Goal: Task Accomplishment & Management: Complete application form

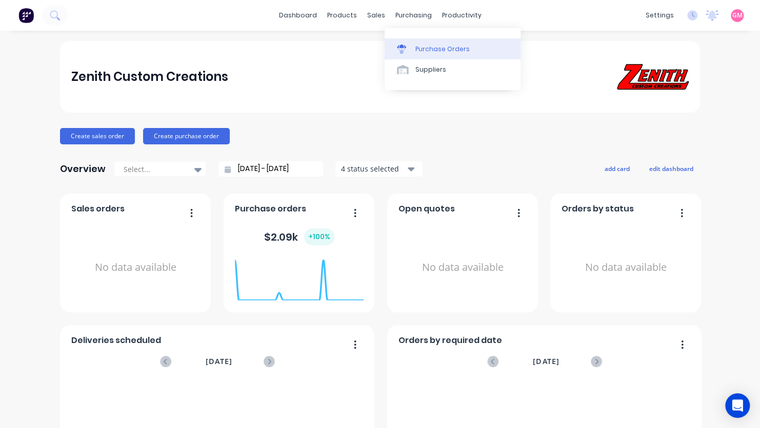
click at [433, 52] on div "Purchase Orders" at bounding box center [442, 49] width 54 height 9
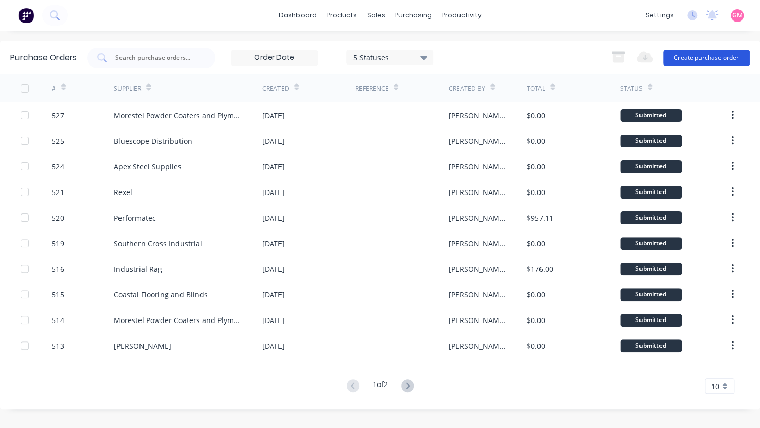
click at [668, 55] on button "Create purchase order" at bounding box center [706, 58] width 87 height 16
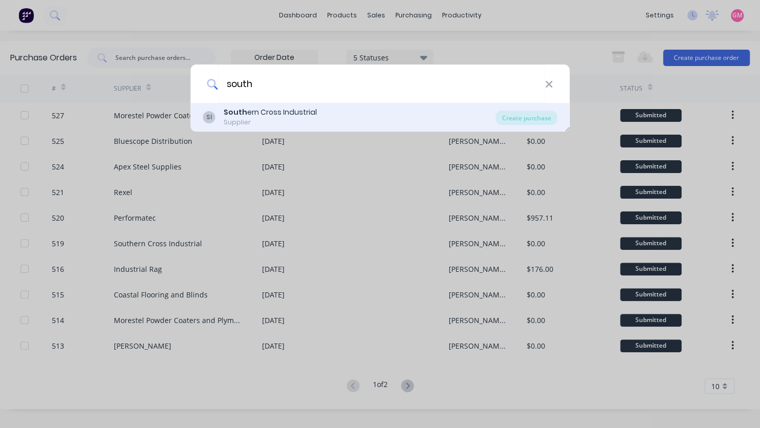
type input "south"
click at [435, 124] on div "SI South ern Cross Industrial Supplier" at bounding box center [349, 117] width 293 height 20
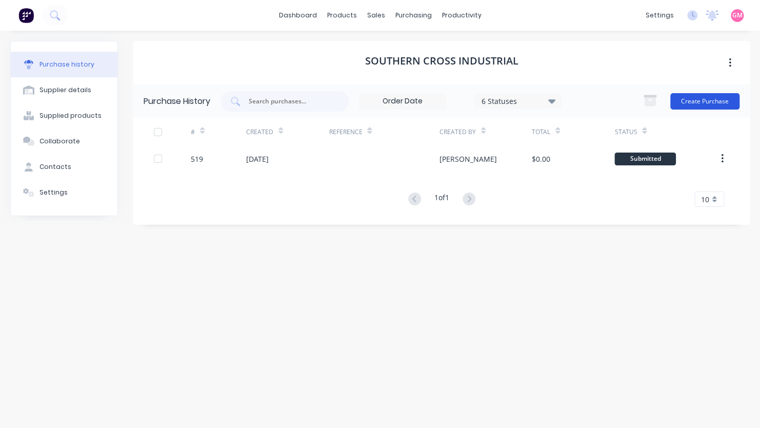
click at [707, 98] on button "Create Purchase" at bounding box center [704, 101] width 69 height 16
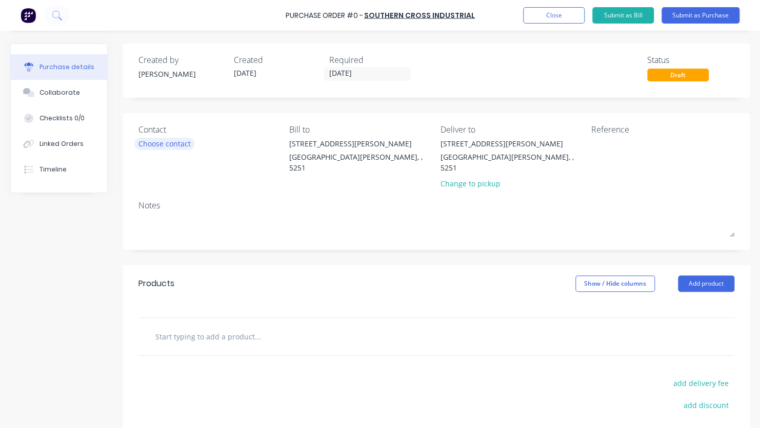
click at [179, 145] on div "Choose contact" at bounding box center [164, 143] width 52 height 11
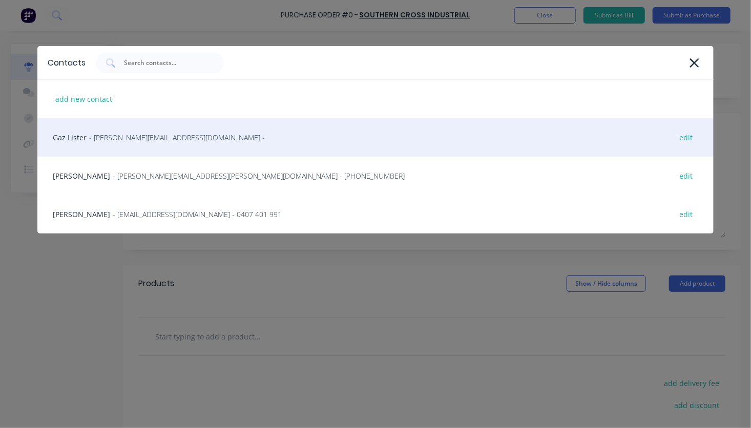
click at [105, 137] on span "- gareth.lister@spwgroup.com.au -" at bounding box center [177, 137] width 176 height 11
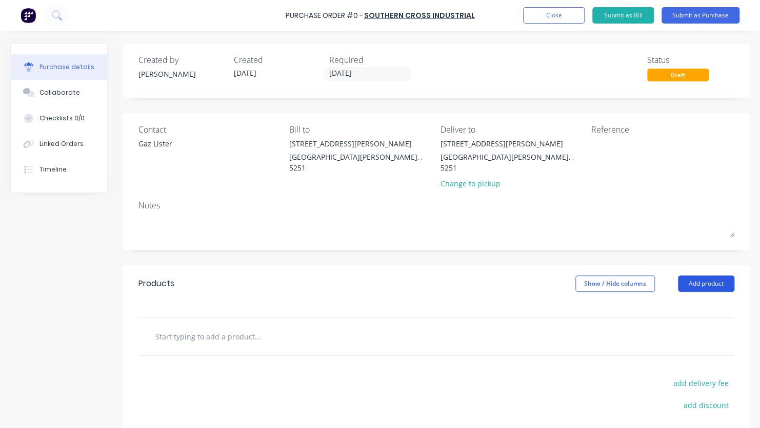
click at [691, 276] on button "Add product" at bounding box center [706, 284] width 56 height 16
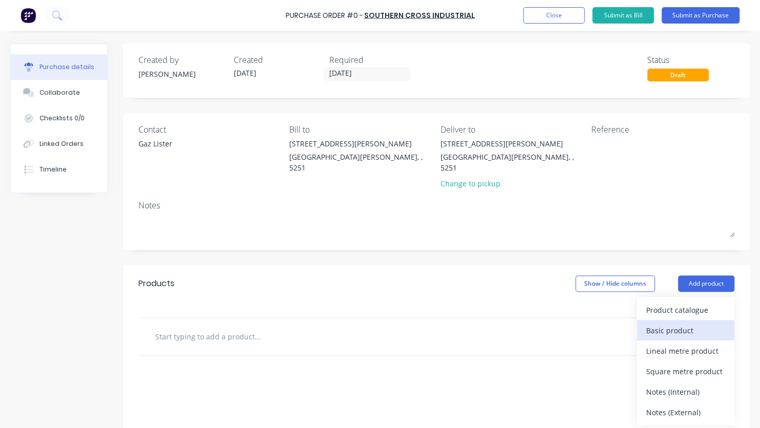
click at [677, 323] on div "Basic product" at bounding box center [685, 330] width 79 height 15
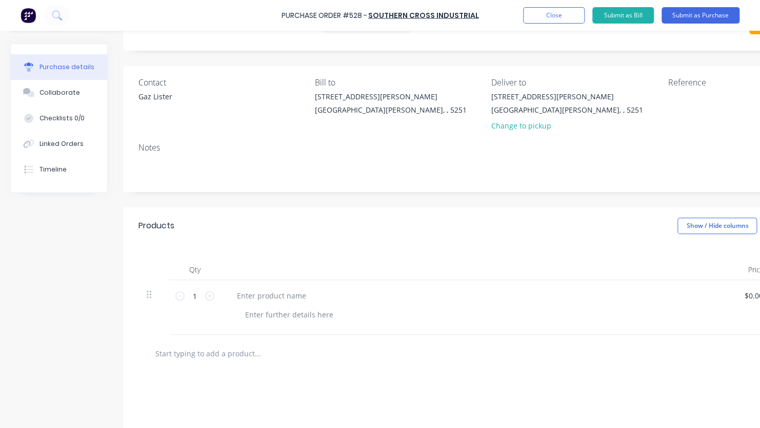
scroll to position [102, 0]
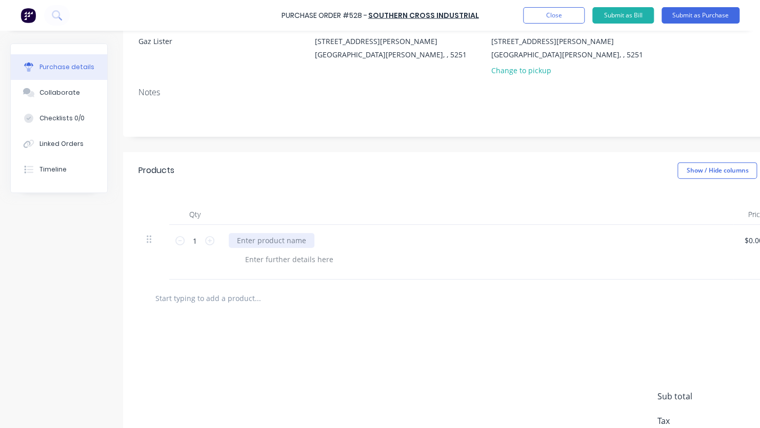
click at [283, 240] on div at bounding box center [272, 240] width 86 height 15
paste div
click at [258, 263] on div at bounding box center [289, 259] width 105 height 15
paste div
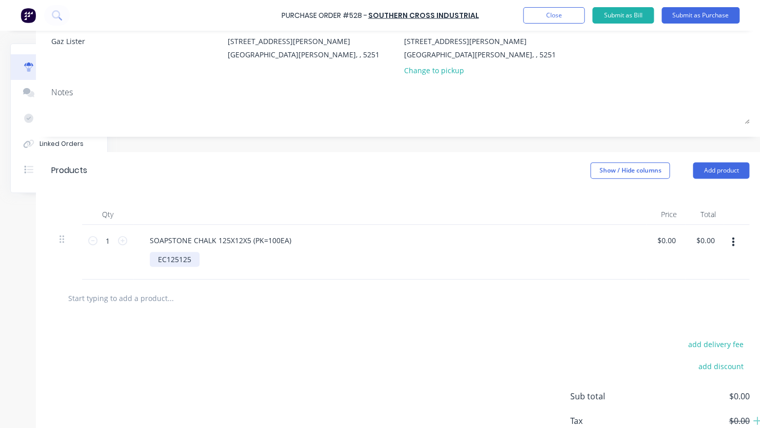
scroll to position [102, 92]
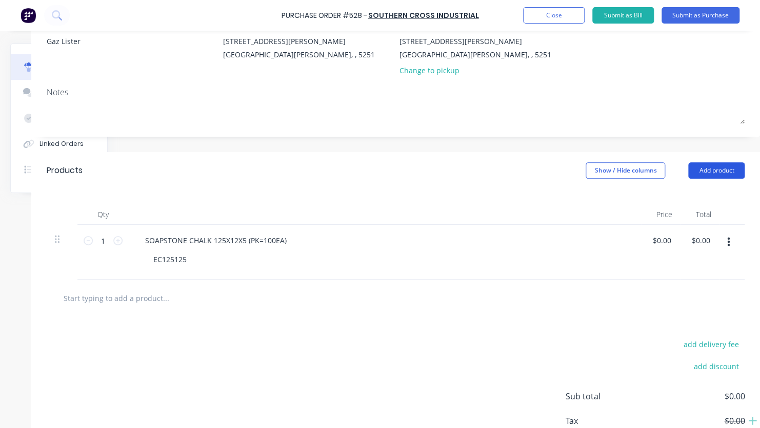
click at [715, 169] on button "Add product" at bounding box center [716, 170] width 56 height 16
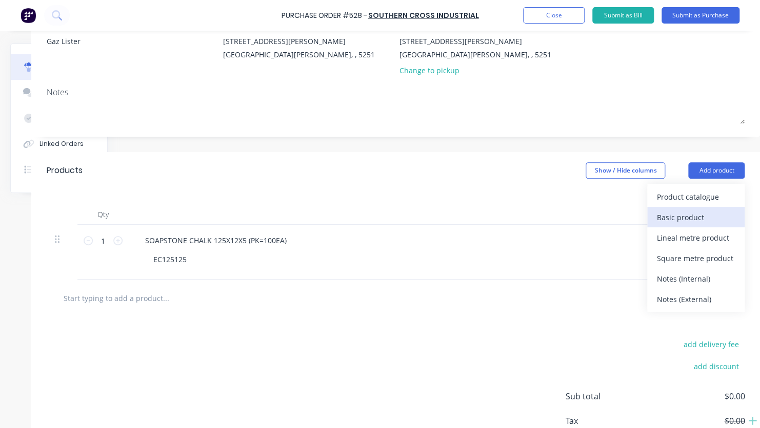
click at [712, 217] on div "Basic product" at bounding box center [695, 217] width 79 height 15
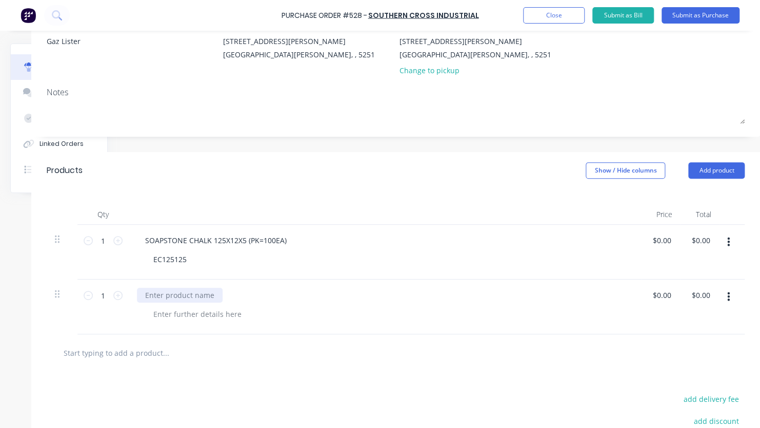
click at [201, 294] on div at bounding box center [180, 295] width 86 height 15
paste div
click at [163, 311] on div at bounding box center [197, 314] width 105 height 15
paste div
click at [708, 170] on button "Add product" at bounding box center [716, 170] width 56 height 16
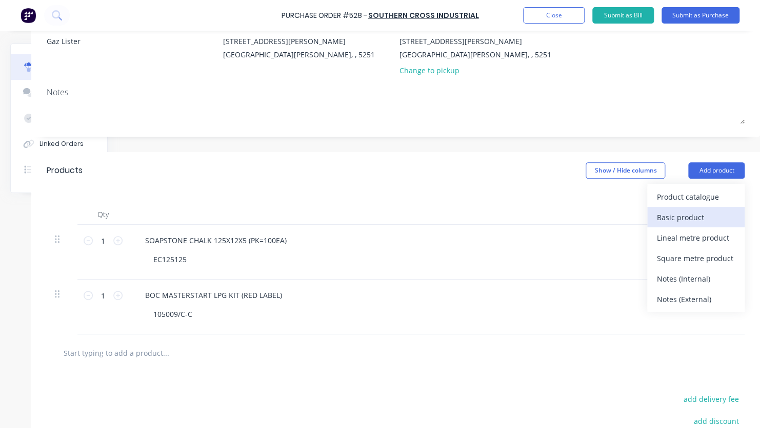
click at [703, 218] on div "Basic product" at bounding box center [695, 217] width 79 height 15
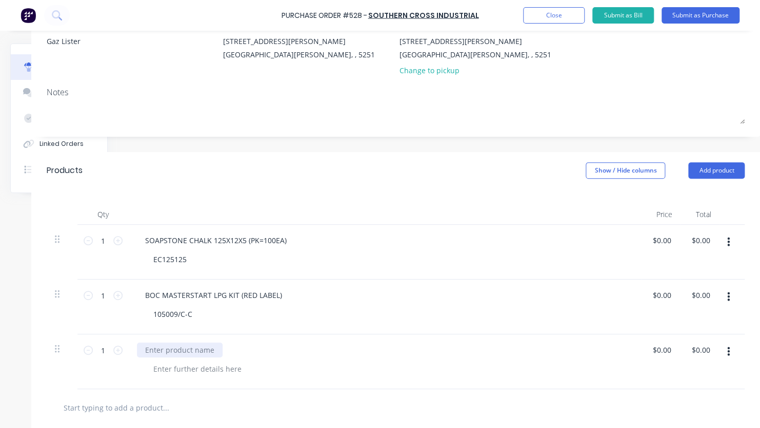
click at [171, 348] on div at bounding box center [180, 350] width 86 height 15
paste div
drag, startPoint x: 171, startPoint y: 348, endPoint x: 152, endPoint y: 408, distance: 62.7
click at [158, 389] on div "Products Show / Hide columns Add product Qty Price Total 1 1 SOAPSTONE CHALK 12…" at bounding box center [395, 373] width 728 height 443
click at [211, 368] on div at bounding box center [197, 369] width 105 height 15
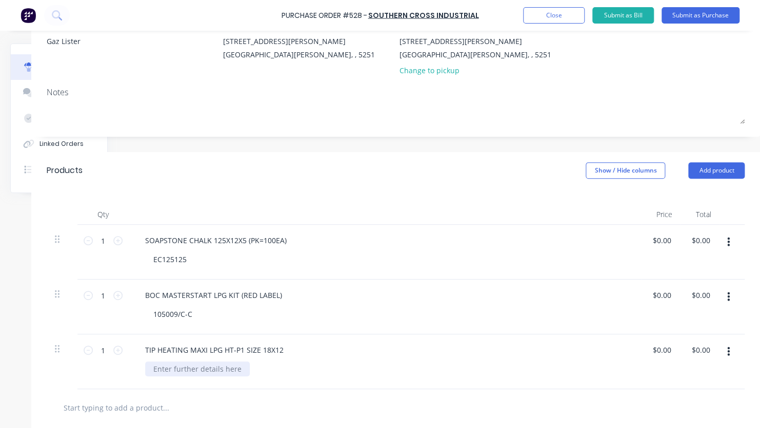
paste div
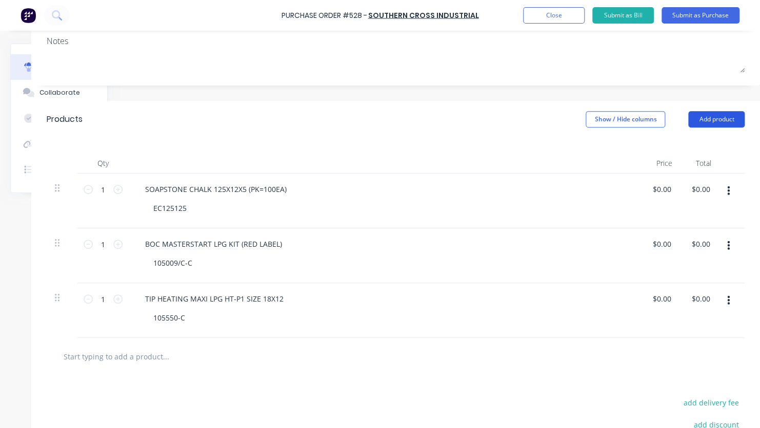
click at [724, 118] on button "Add product" at bounding box center [716, 119] width 56 height 16
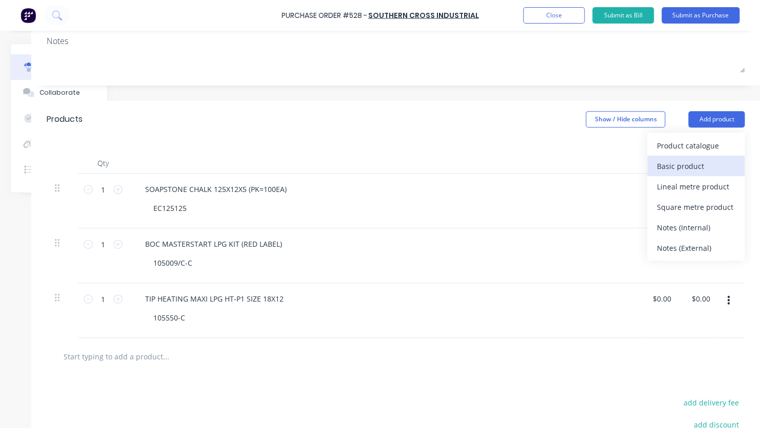
click at [704, 163] on div "Basic product" at bounding box center [695, 166] width 79 height 15
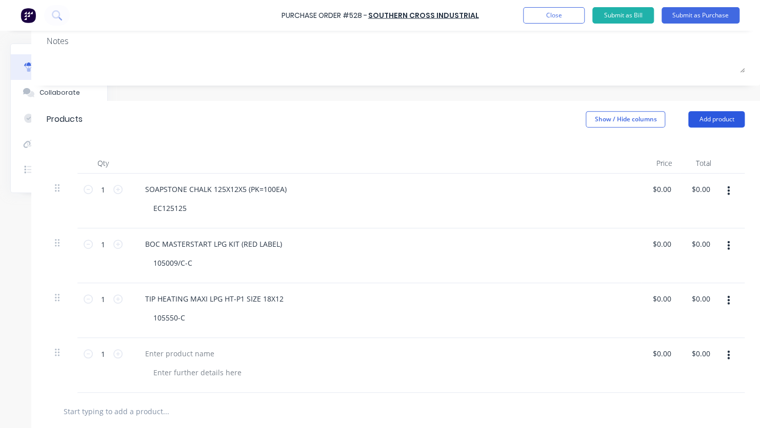
click at [703, 118] on button "Add product" at bounding box center [716, 119] width 56 height 16
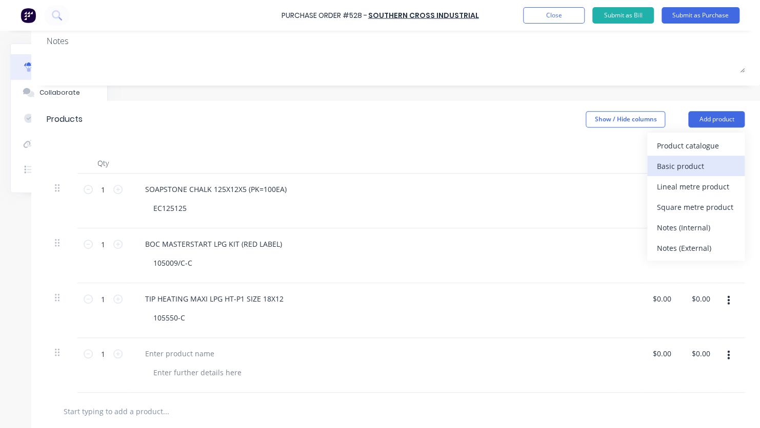
click at [691, 168] on div "Basic product" at bounding box center [695, 166] width 79 height 15
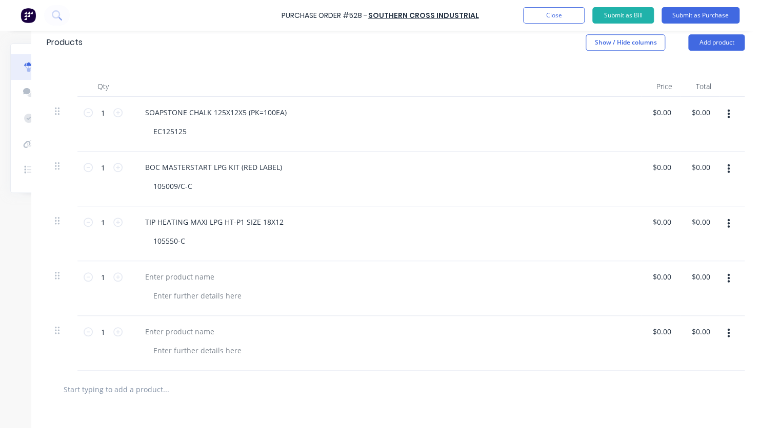
scroll to position [307, 92]
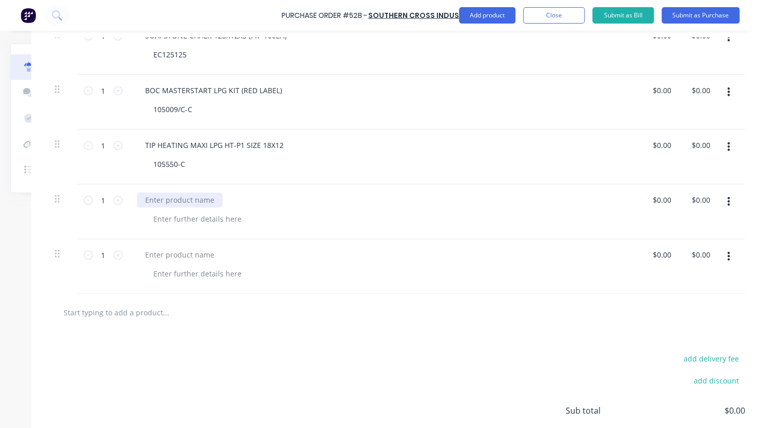
click at [188, 204] on div at bounding box center [180, 200] width 86 height 15
paste div
click at [216, 219] on div at bounding box center [197, 219] width 105 height 15
paste div
click at [201, 256] on div at bounding box center [180, 255] width 86 height 15
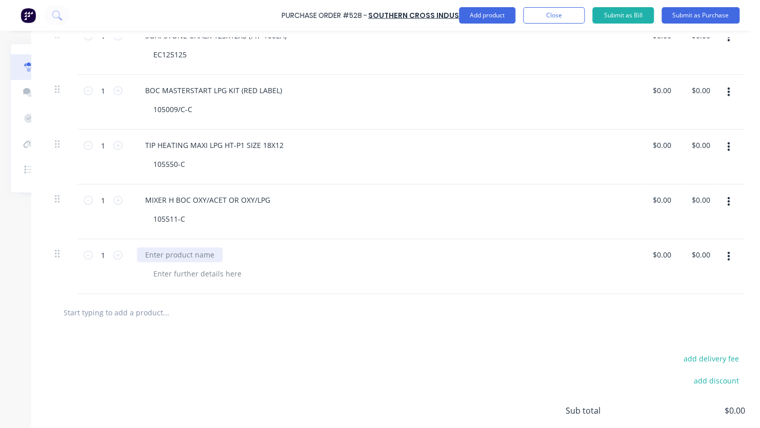
paste div
click at [197, 279] on div at bounding box center [197, 273] width 105 height 15
paste div
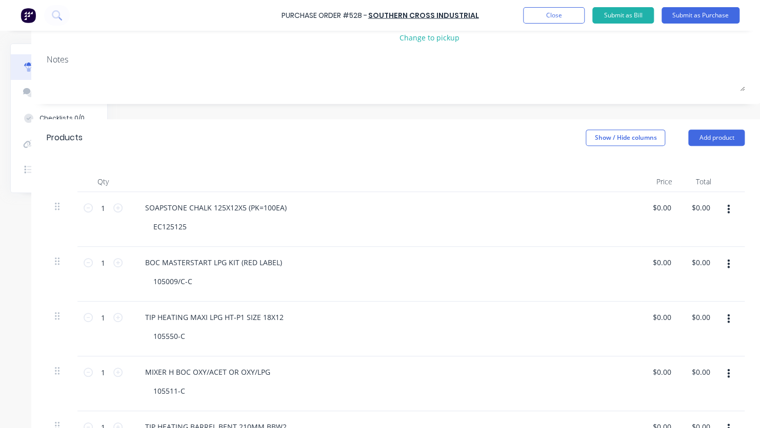
scroll to position [154, 92]
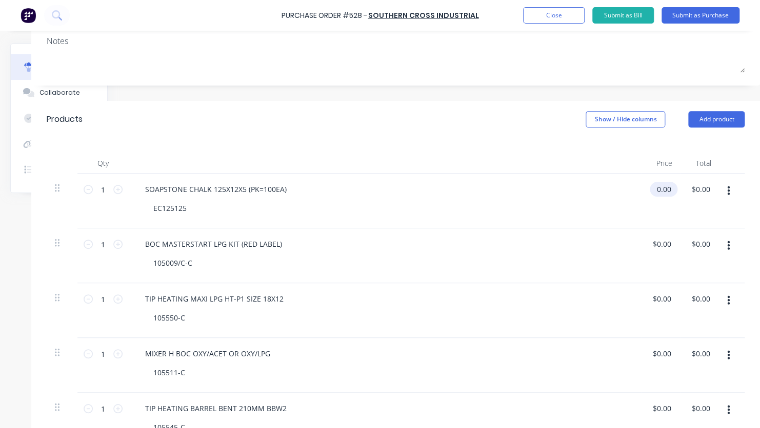
click at [667, 191] on input "0.00" at bounding box center [661, 189] width 24 height 15
drag, startPoint x: 611, startPoint y: 216, endPoint x: 617, endPoint y: 215, distance: 5.2
click at [612, 216] on div "SOAPSTONE CHALK 125X12X5 (PK=100EA) EC125125" at bounding box center [385, 201] width 512 height 55
click at [656, 190] on input "0.00" at bounding box center [661, 189] width 24 height 15
drag, startPoint x: 652, startPoint y: 190, endPoint x: 675, endPoint y: 190, distance: 22.5
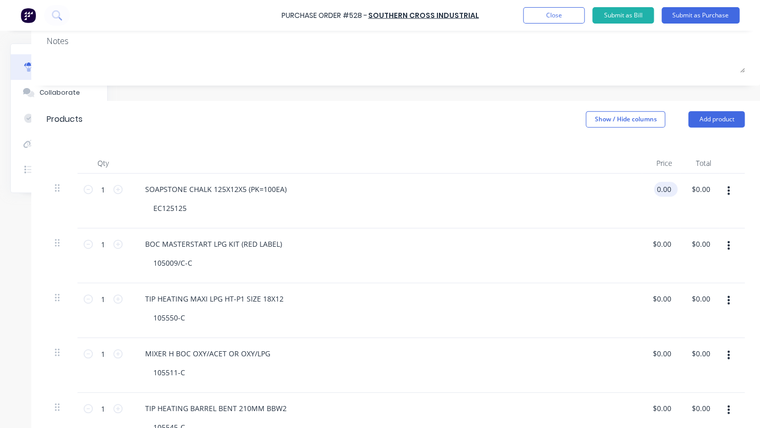
click at [675, 190] on div "0.00 0.00" at bounding box center [665, 189] width 24 height 15
type input "$30.00"
click at [630, 210] on div "EC125125" at bounding box center [389, 208] width 488 height 15
click at [665, 248] on input "0.00" at bounding box center [666, 244] width 19 height 15
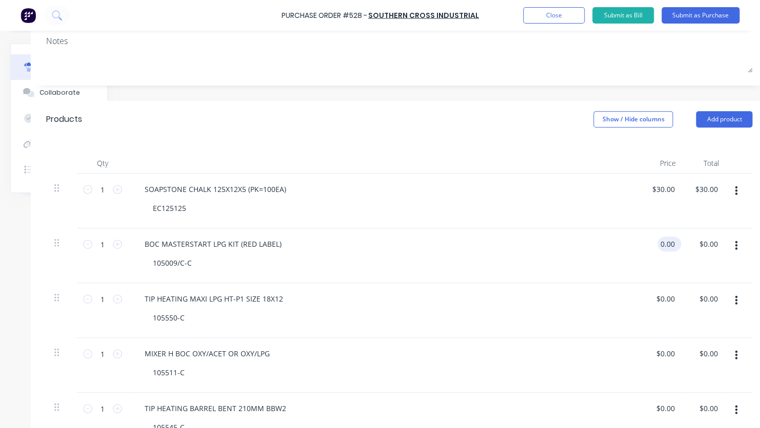
drag, startPoint x: 659, startPoint y: 246, endPoint x: 674, endPoint y: 243, distance: 16.1
click at [674, 243] on input "0.00" at bounding box center [666, 244] width 19 height 15
type input "$375.00"
click at [668, 301] on input "0.00" at bounding box center [670, 299] width 19 height 15
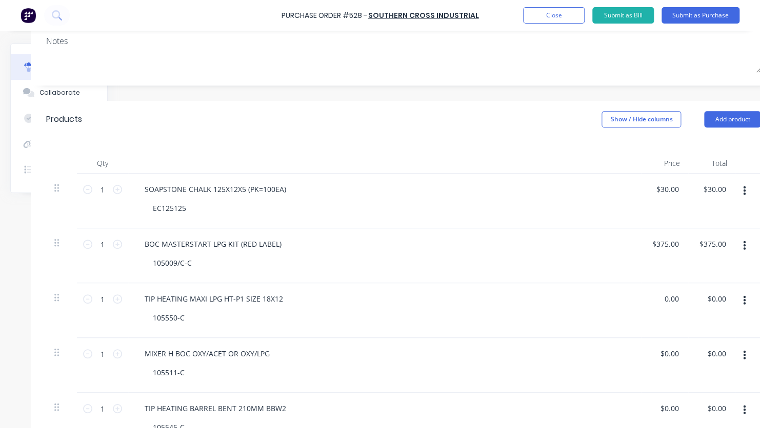
drag, startPoint x: 679, startPoint y: 299, endPoint x: 653, endPoint y: 299, distance: 25.6
click at [653, 299] on div "0.00 0.00" at bounding box center [664, 310] width 47 height 55
type input "0"
type input "$25.00"
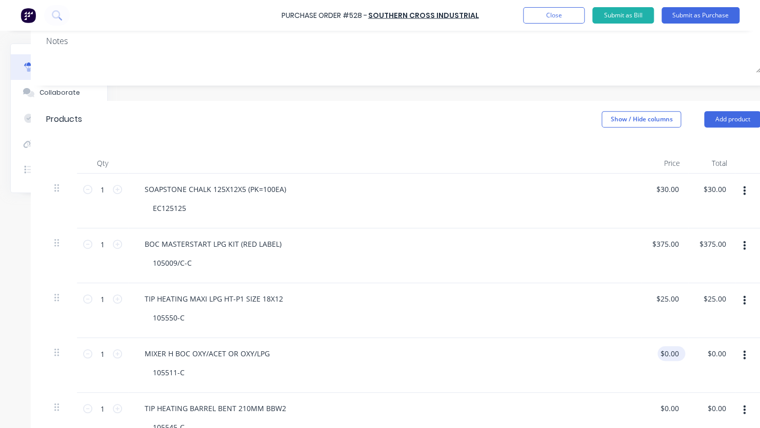
click at [678, 357] on div "$0.00 $0.00" at bounding box center [669, 353] width 24 height 15
drag, startPoint x: 676, startPoint y: 353, endPoint x: 661, endPoint y: 351, distance: 16.0
click at [661, 351] on input "0.00" at bounding box center [670, 353] width 19 height 15
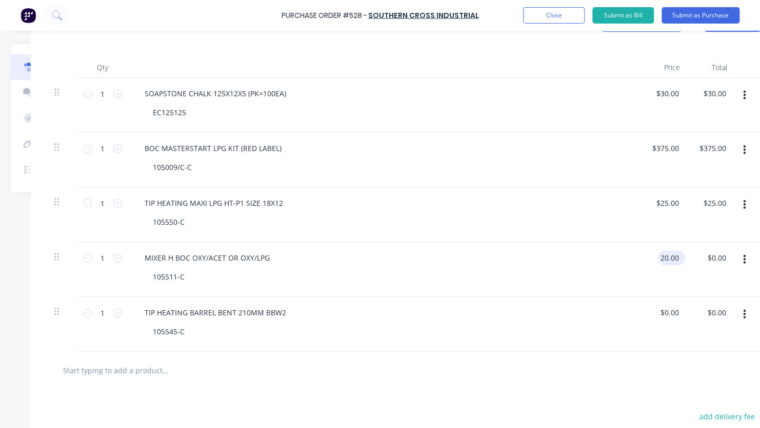
scroll to position [256, 92]
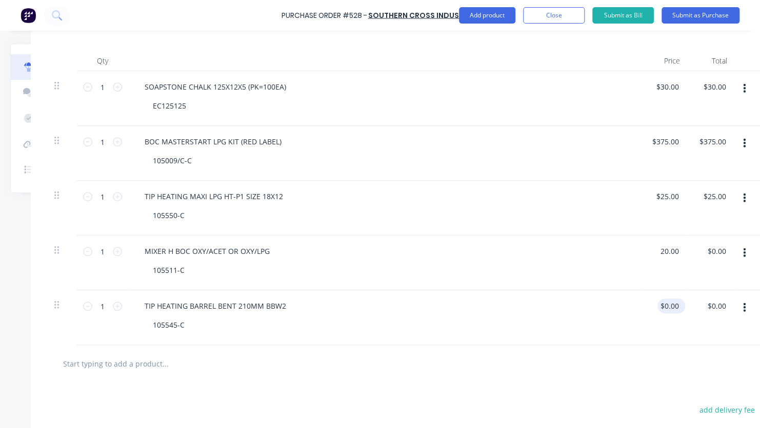
type input "$20.00"
click at [667, 306] on input "0.00" at bounding box center [670, 306] width 19 height 15
drag, startPoint x: 679, startPoint y: 305, endPoint x: 661, endPoint y: 301, distance: 17.9
click at [661, 301] on div "0.00 0.00" at bounding box center [670, 306] width 19 height 15
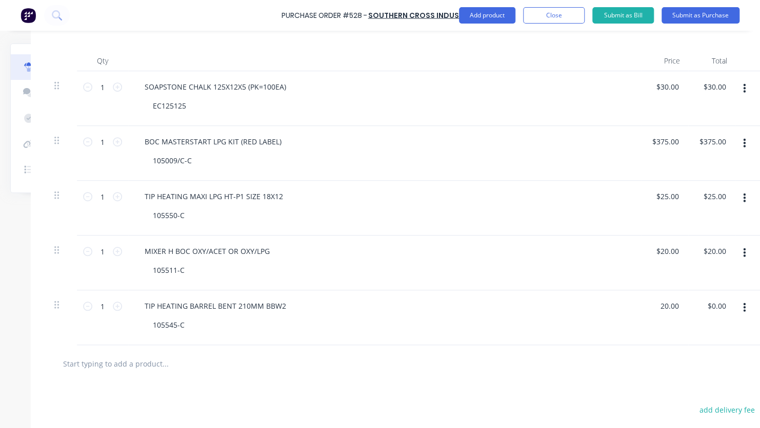
type input "$20.00"
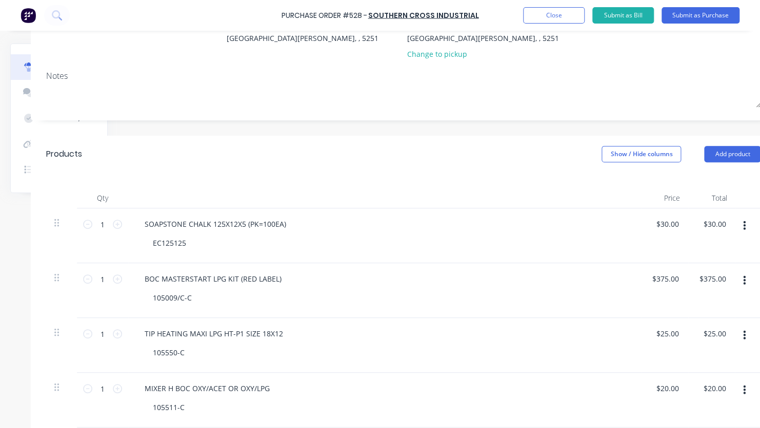
scroll to position [0, 92]
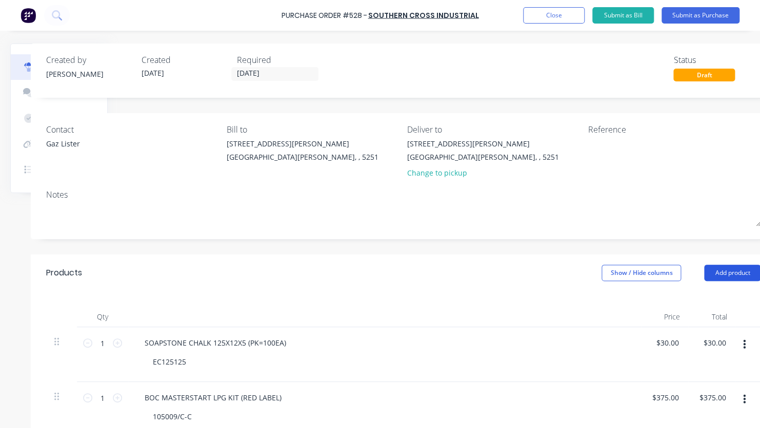
click at [733, 271] on button "Add product" at bounding box center [732, 273] width 56 height 16
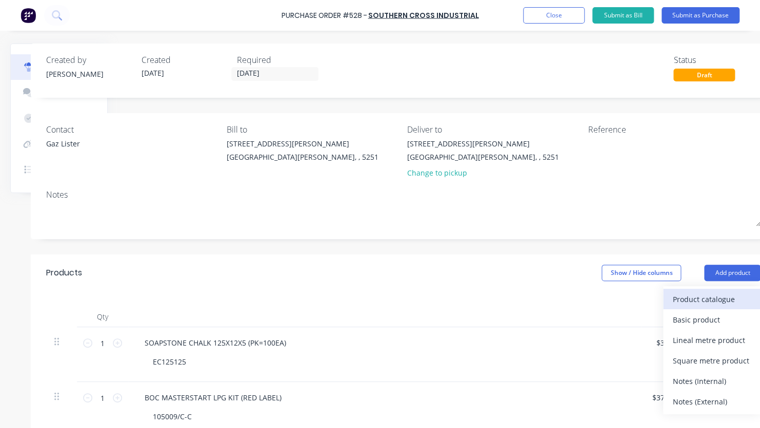
click at [709, 295] on div "Product catalogue" at bounding box center [711, 299] width 79 height 15
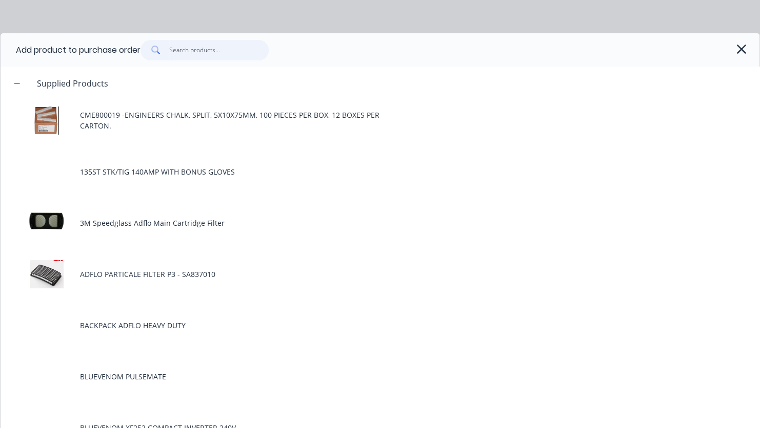
click at [209, 47] on input "text" at bounding box center [219, 50] width 100 height 20
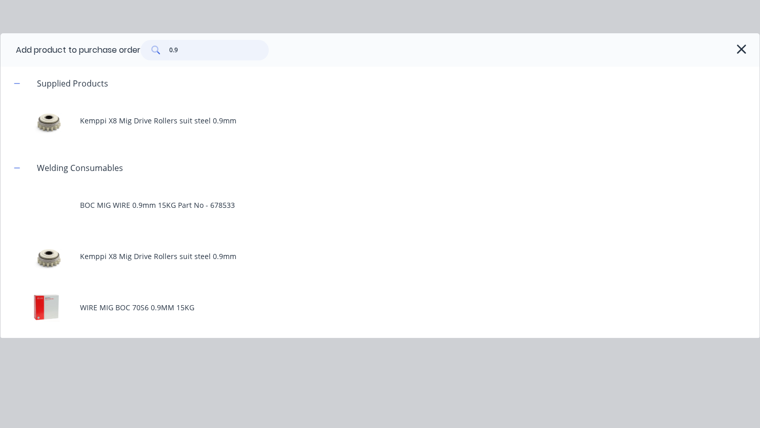
drag, startPoint x: 181, startPoint y: 47, endPoint x: 155, endPoint y: 47, distance: 26.1
click at [155, 47] on div "0.9" at bounding box center [204, 50] width 128 height 20
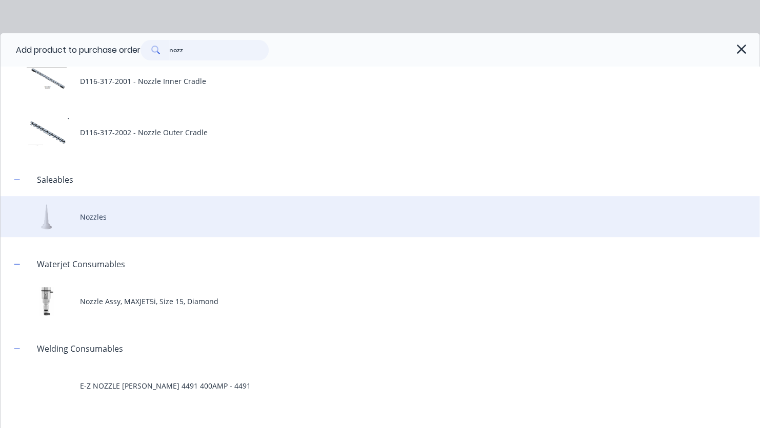
scroll to position [166, 0]
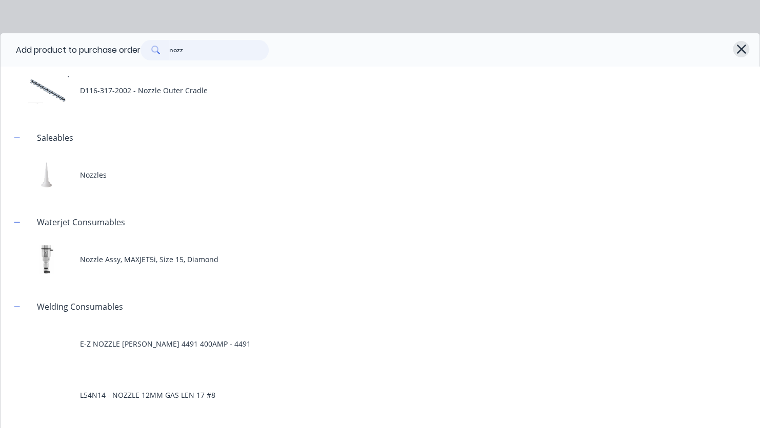
type input "nozz"
click at [736, 49] on icon "button" at bounding box center [740, 49] width 9 height 9
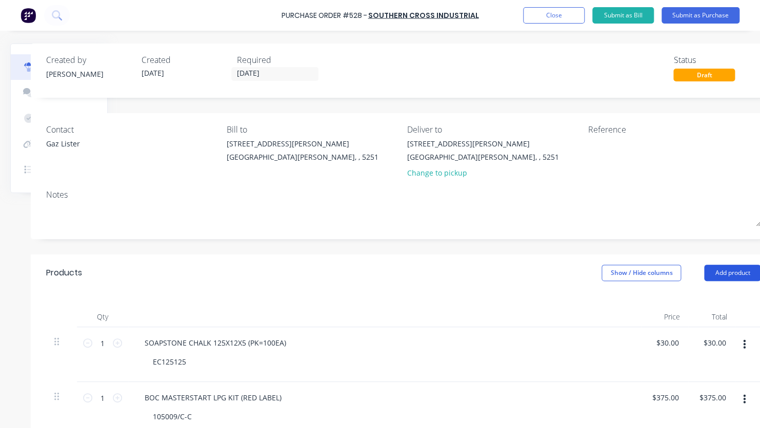
click at [724, 272] on button "Add product" at bounding box center [732, 273] width 56 height 16
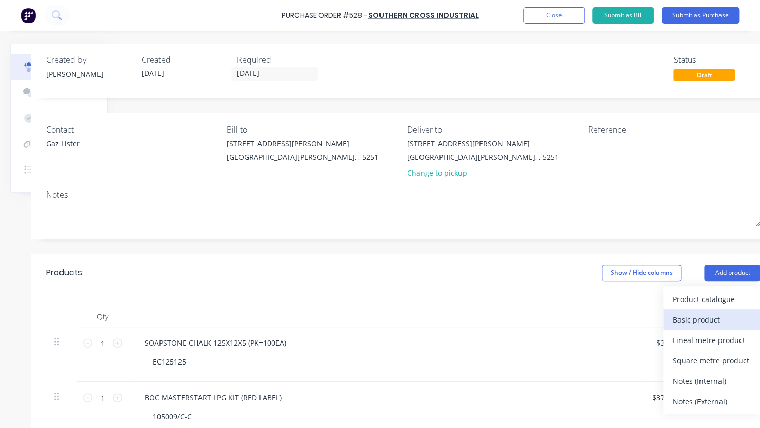
click at [719, 322] on div "Basic product" at bounding box center [711, 320] width 79 height 15
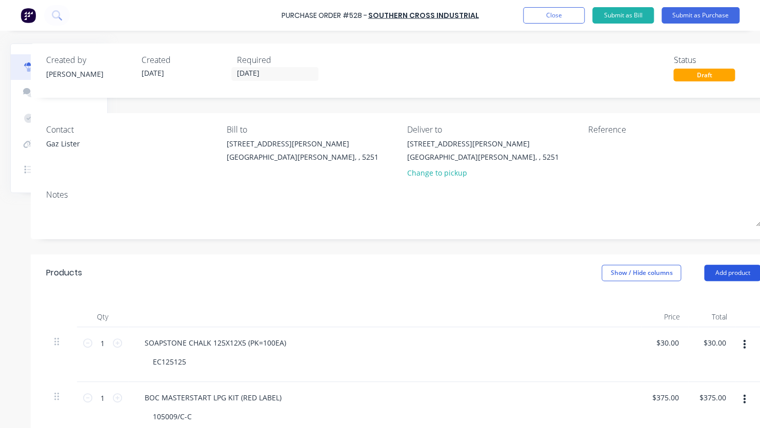
click at [725, 273] on button "Add product" at bounding box center [732, 273] width 56 height 16
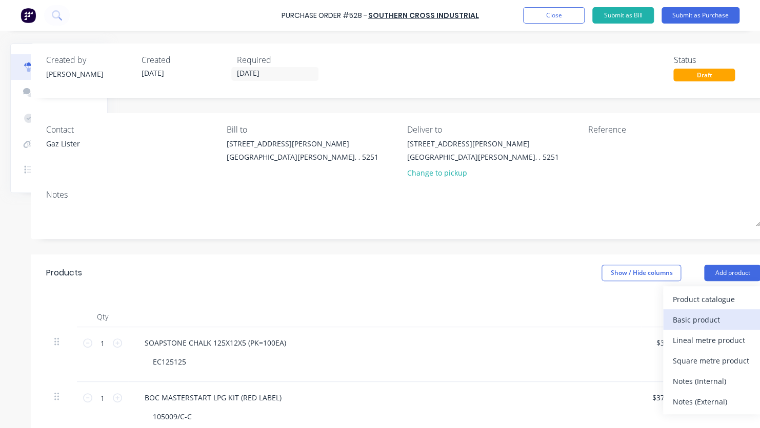
click at [725, 317] on div "Basic product" at bounding box center [711, 320] width 79 height 15
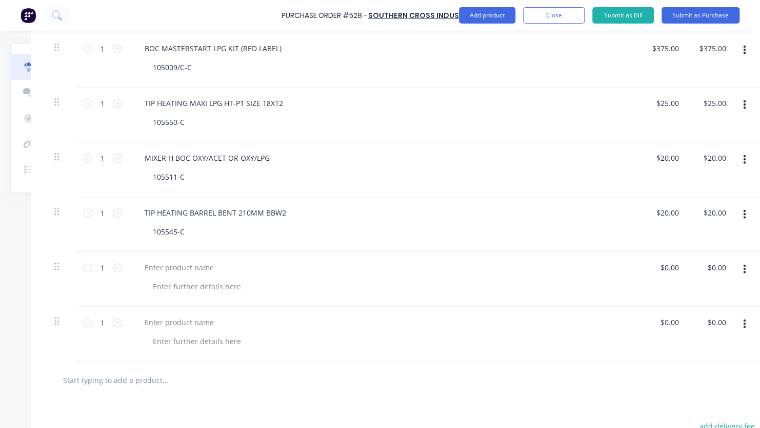
scroll to position [410, 92]
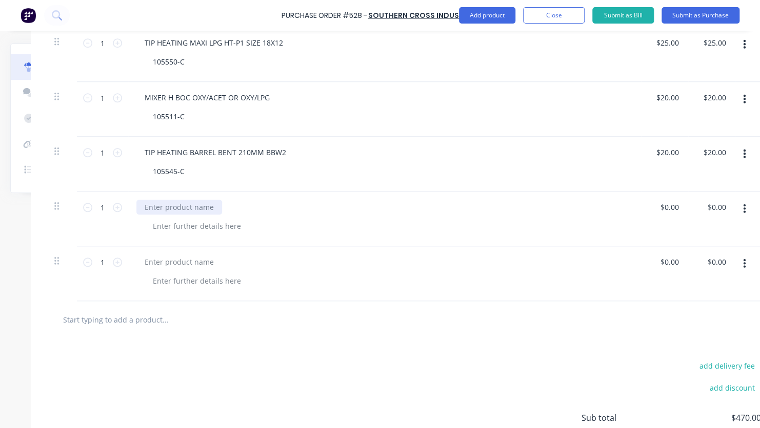
click at [211, 209] on div at bounding box center [179, 207] width 86 height 15
click at [206, 223] on div at bounding box center [197, 226] width 105 height 15
click at [119, 206] on icon at bounding box center [117, 207] width 9 height 9
type input "2"
click at [155, 262] on div at bounding box center [179, 262] width 86 height 15
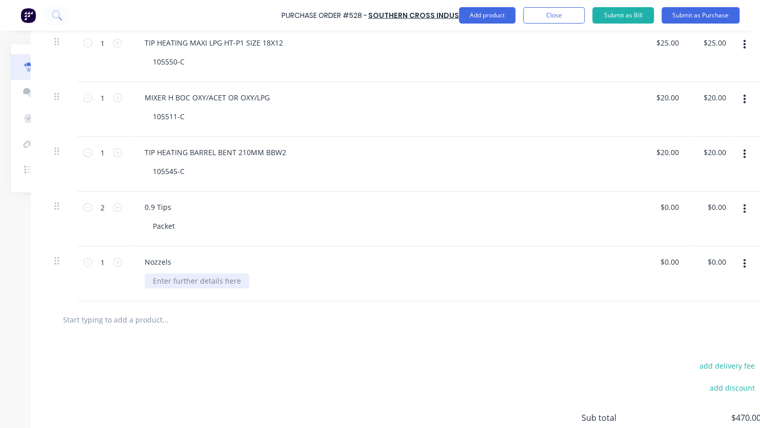
click at [161, 279] on div at bounding box center [197, 281] width 105 height 15
click at [115, 260] on icon at bounding box center [117, 262] width 9 height 9
type input "2"
click at [688, 18] on button "Submit as Purchase" at bounding box center [700, 15] width 78 height 16
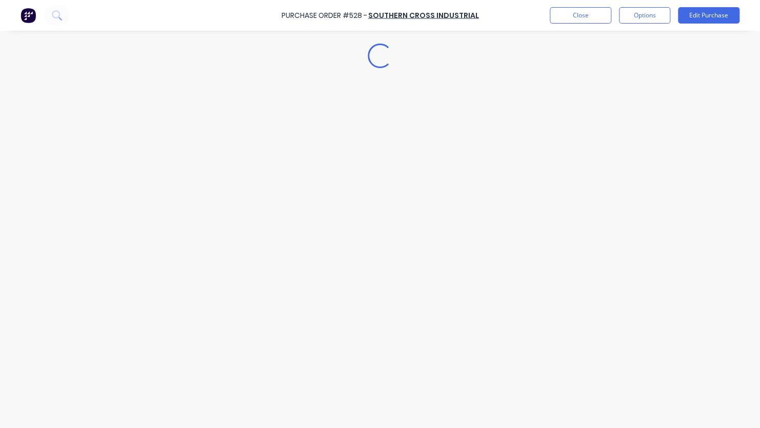
scroll to position [0, 0]
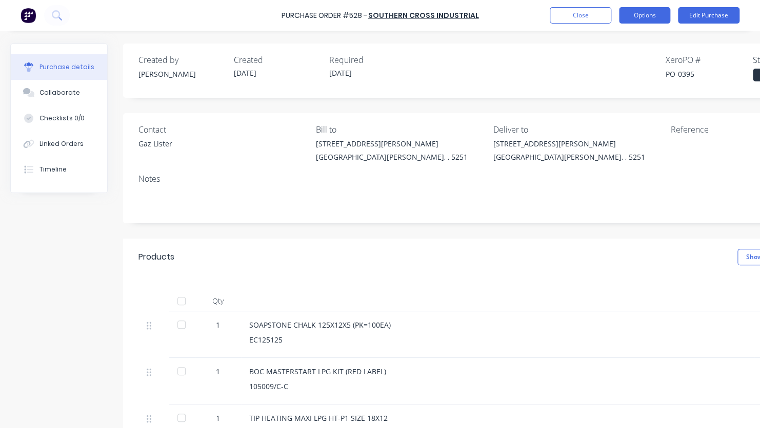
click at [650, 13] on button "Options" at bounding box center [644, 15] width 51 height 16
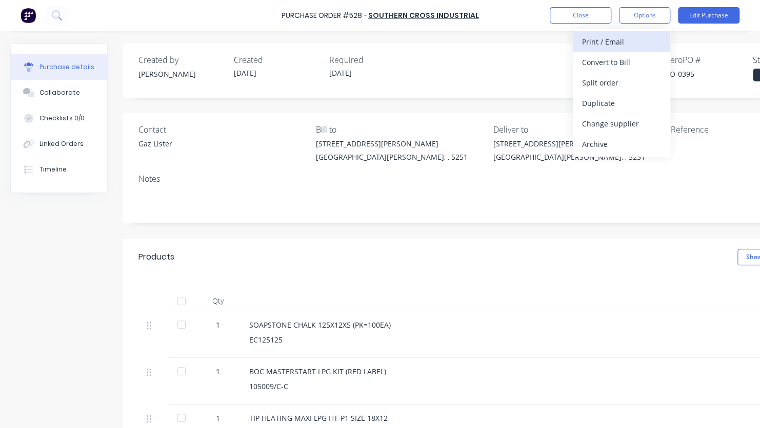
click at [636, 39] on div "Print / Email" at bounding box center [621, 41] width 79 height 15
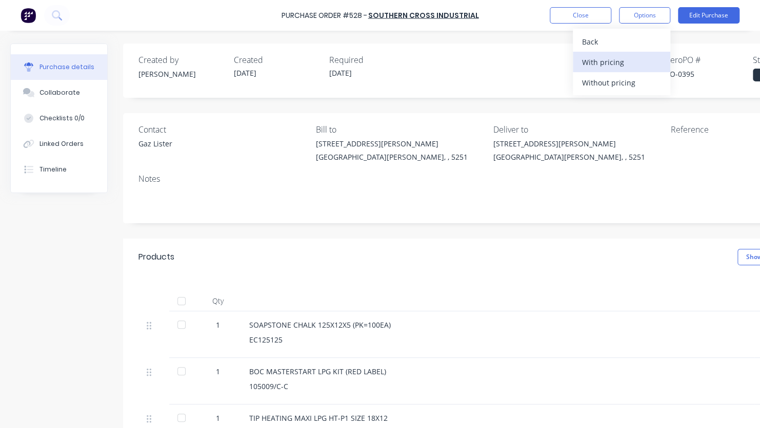
click at [617, 64] on div "With pricing" at bounding box center [621, 62] width 79 height 15
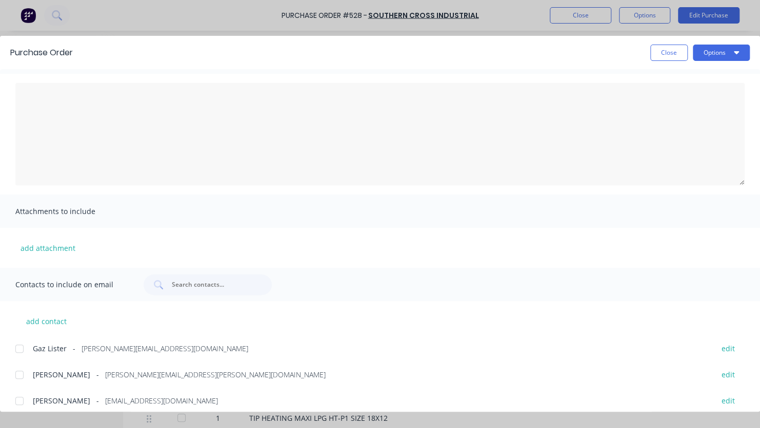
scroll to position [37, 0]
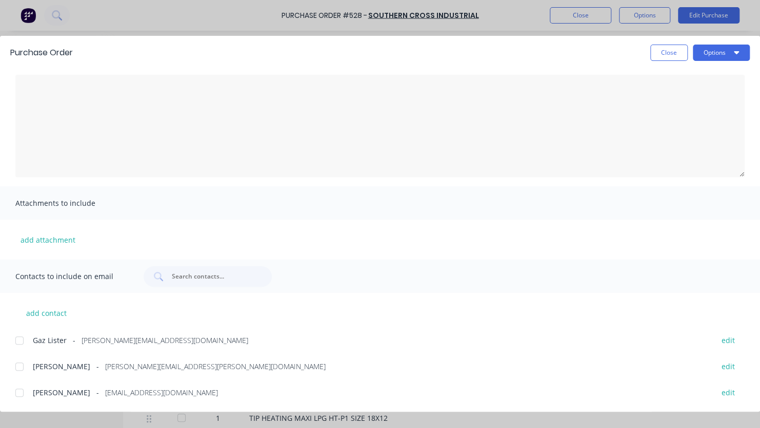
click at [15, 340] on div at bounding box center [19, 341] width 20 height 20
click at [711, 51] on button "Options" at bounding box center [720, 53] width 57 height 16
click at [706, 122] on div "Email" at bounding box center [700, 119] width 79 height 15
click at [666, 53] on button "Close" at bounding box center [668, 53] width 37 height 16
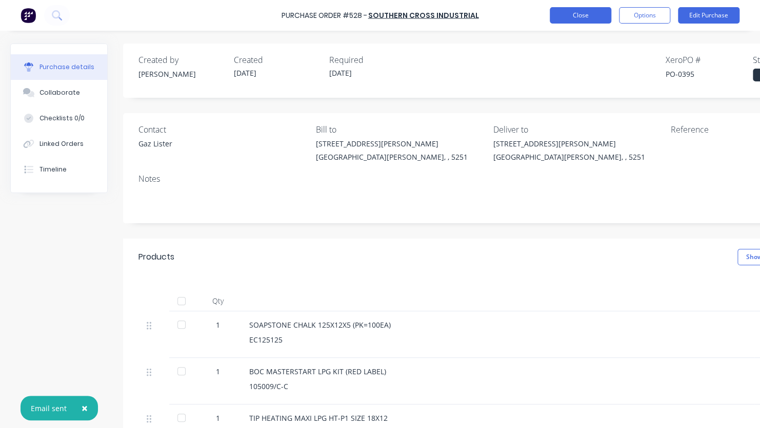
click at [596, 14] on button "Close" at bounding box center [579, 15] width 61 height 16
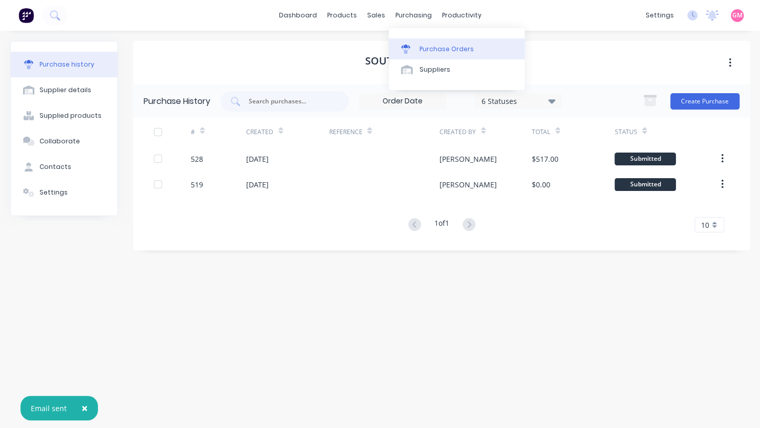
click at [440, 52] on div "Purchase Orders" at bounding box center [446, 49] width 54 height 9
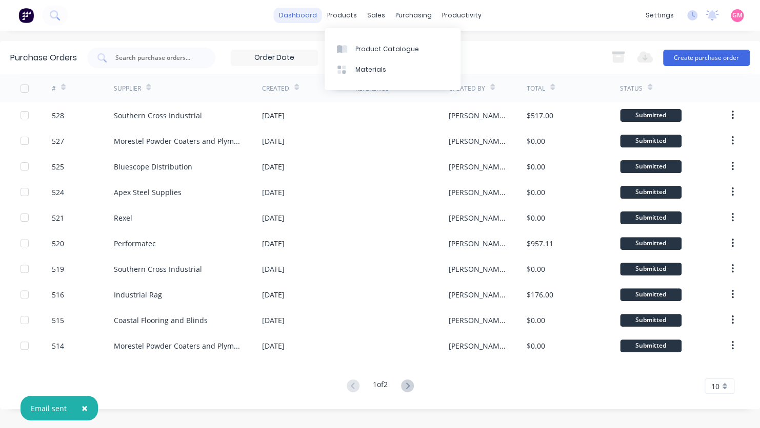
click at [311, 15] on link "dashboard" at bounding box center [298, 15] width 48 height 15
